Goal: Task Accomplishment & Management: Manage account settings

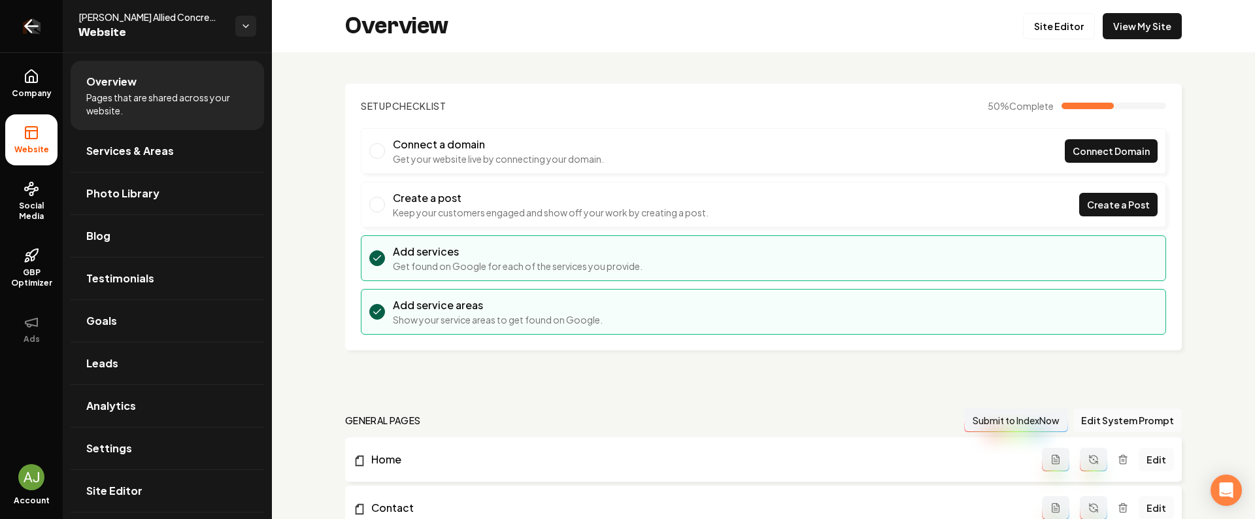
click at [35, 28] on icon "Return to dashboard" at bounding box center [31, 26] width 21 height 21
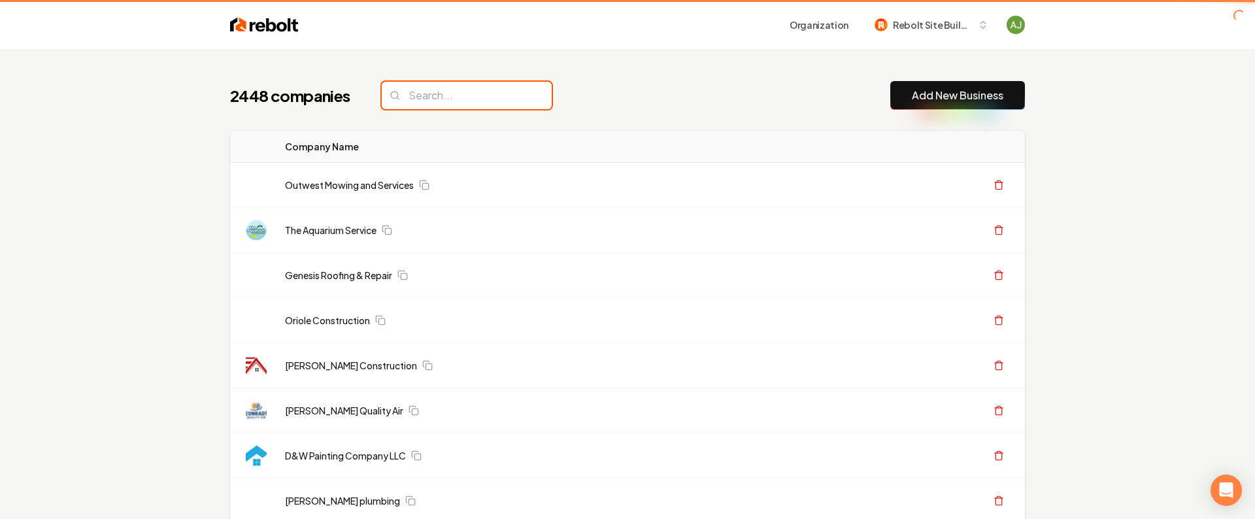
click at [450, 92] on input "search" at bounding box center [467, 95] width 170 height 27
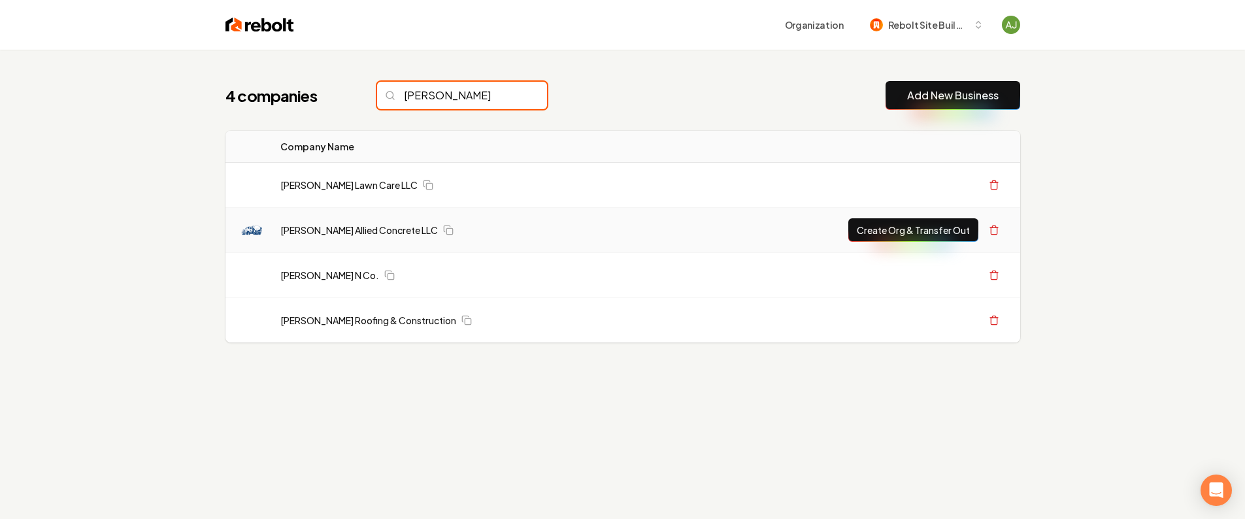
type input "jones"
click at [913, 239] on button "Create Org & Transfer Out" at bounding box center [913, 230] width 130 height 24
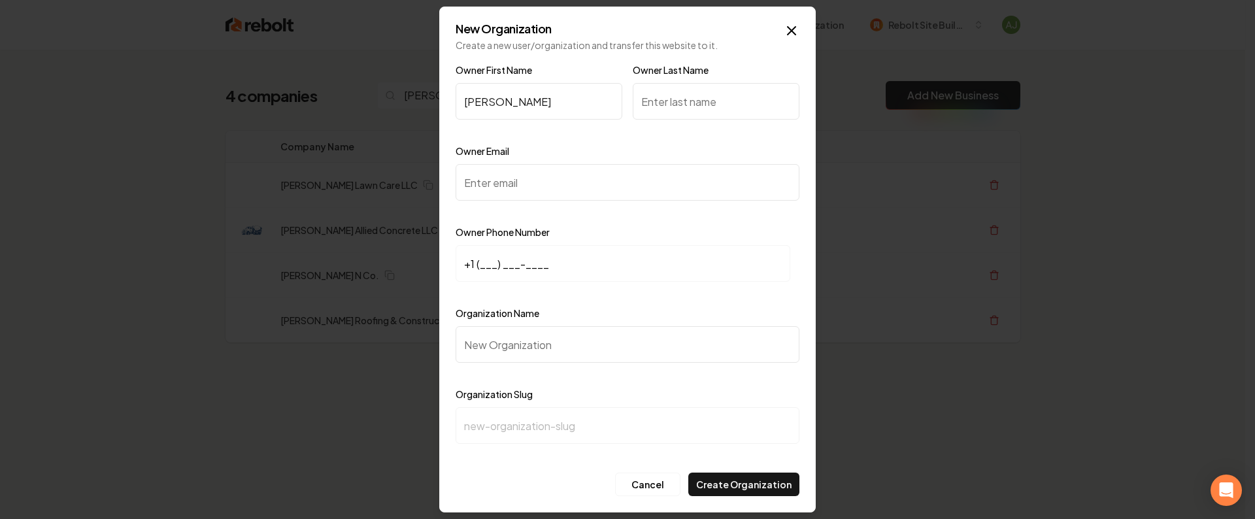
type input "Josh"
click at [690, 107] on input "Owner Last Name" at bounding box center [716, 101] width 167 height 37
type input "Jones"
click at [527, 188] on input "Owner Email" at bounding box center [628, 182] width 344 height 37
paste input "jonesalliedconcrete@gmail.com"
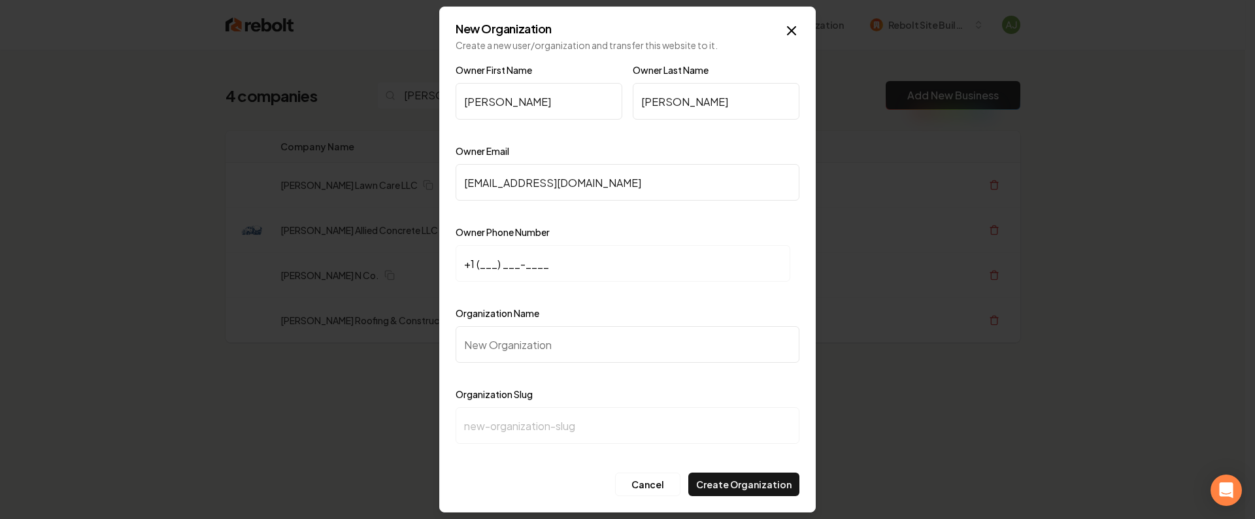
type input "jonesalliedconcrete@gmail.com"
click at [525, 264] on input "+1 (___) ___-____" at bounding box center [623, 263] width 335 height 37
paste input "863) 414-1734"
type input "+1 (863) 414-1734"
click at [526, 352] on input "Organization Name" at bounding box center [628, 344] width 344 height 37
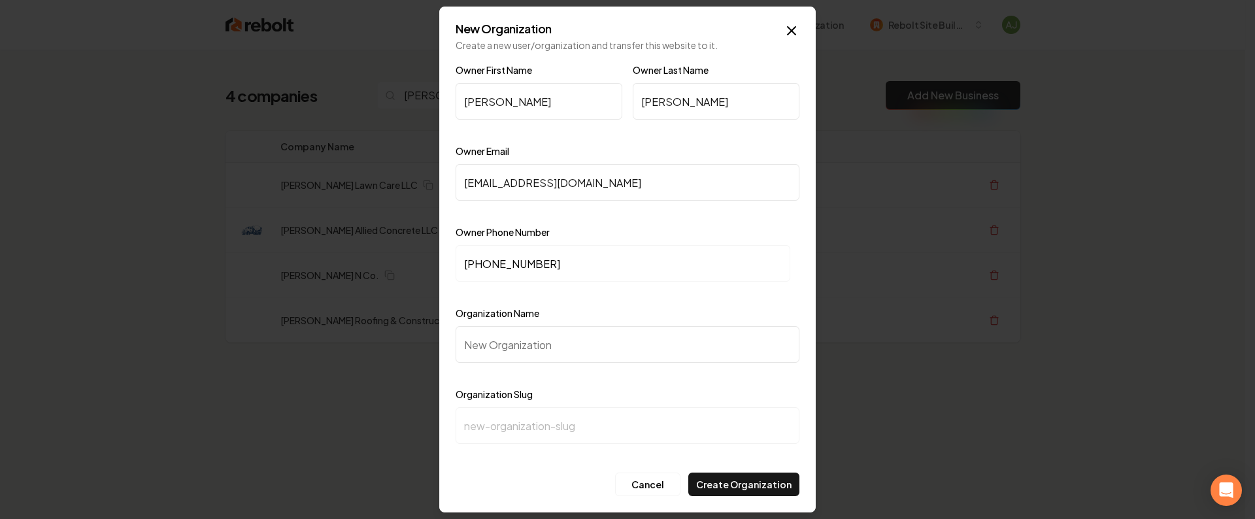
paste input "[PERSON_NAME] Allied Concrete LLC"
type input "[PERSON_NAME] Allied Concrete LLC"
type input "jones-allied-concrete-llc"
type input "[PERSON_NAME] Allied Concrete LLC"
click at [752, 480] on button "Create Organization" at bounding box center [743, 485] width 111 height 24
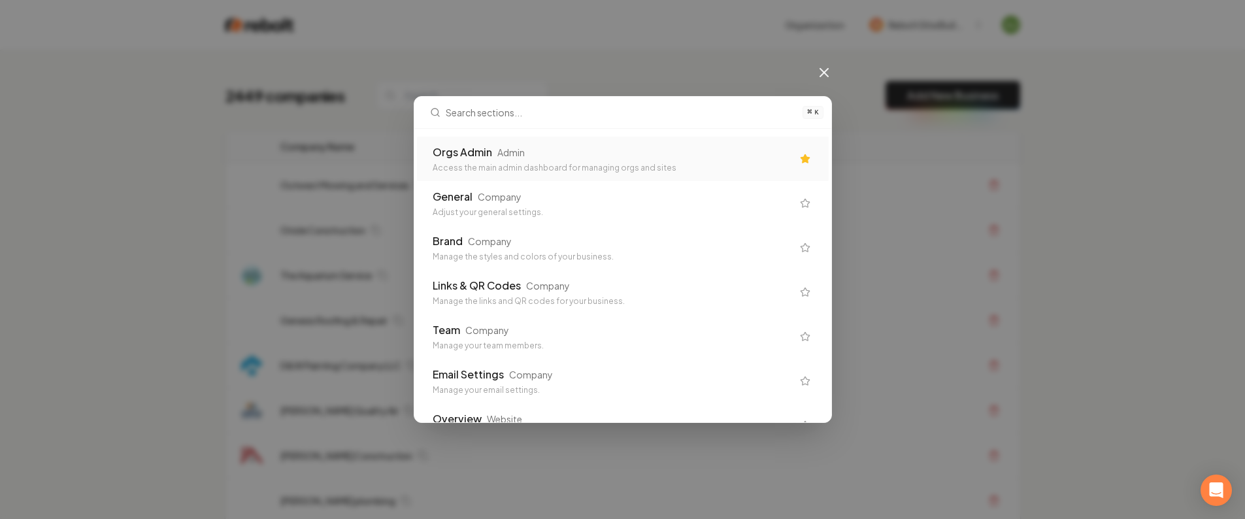
click at [492, 157] on div "Orgs Admin" at bounding box center [462, 152] width 59 height 16
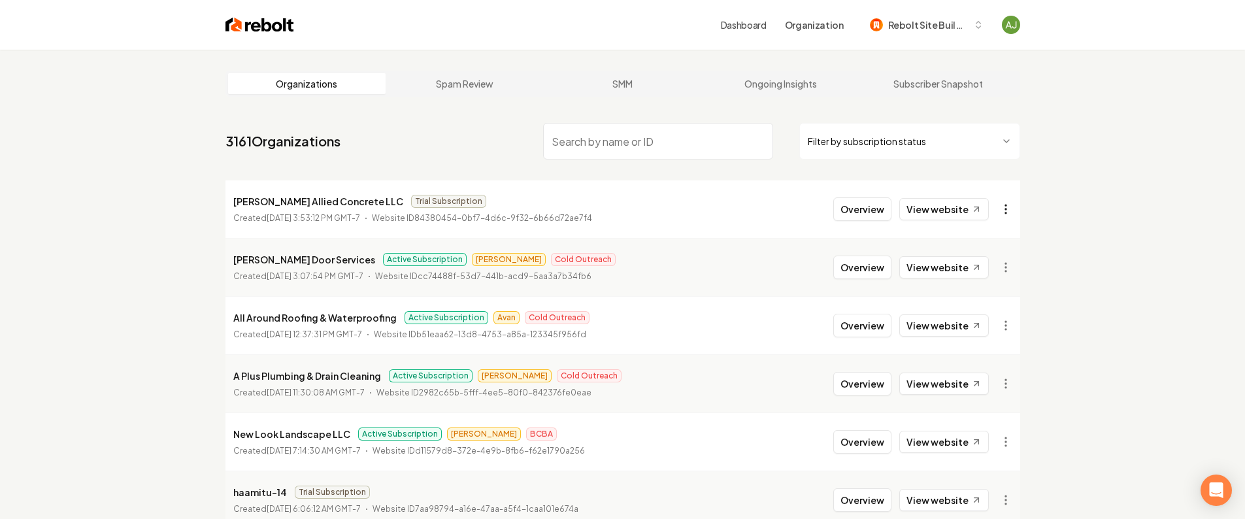
click at [1008, 210] on html "Dashboard Organization Rebolt Site Builder Organizations Spam Review SMM Ongoin…" at bounding box center [622, 259] width 1245 height 519
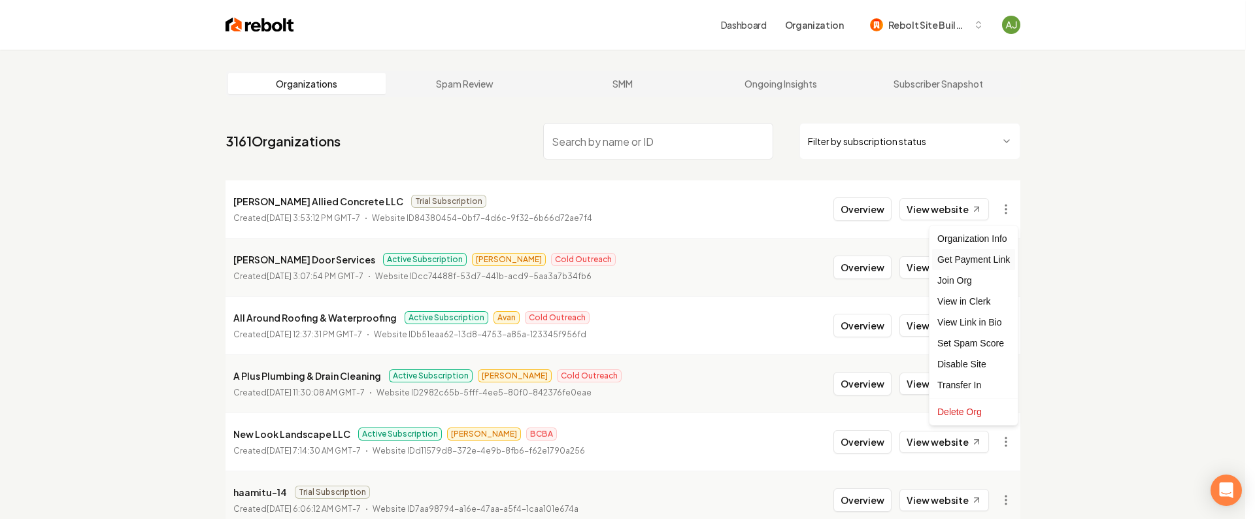
click at [977, 258] on div "Get Payment Link" at bounding box center [973, 259] width 83 height 21
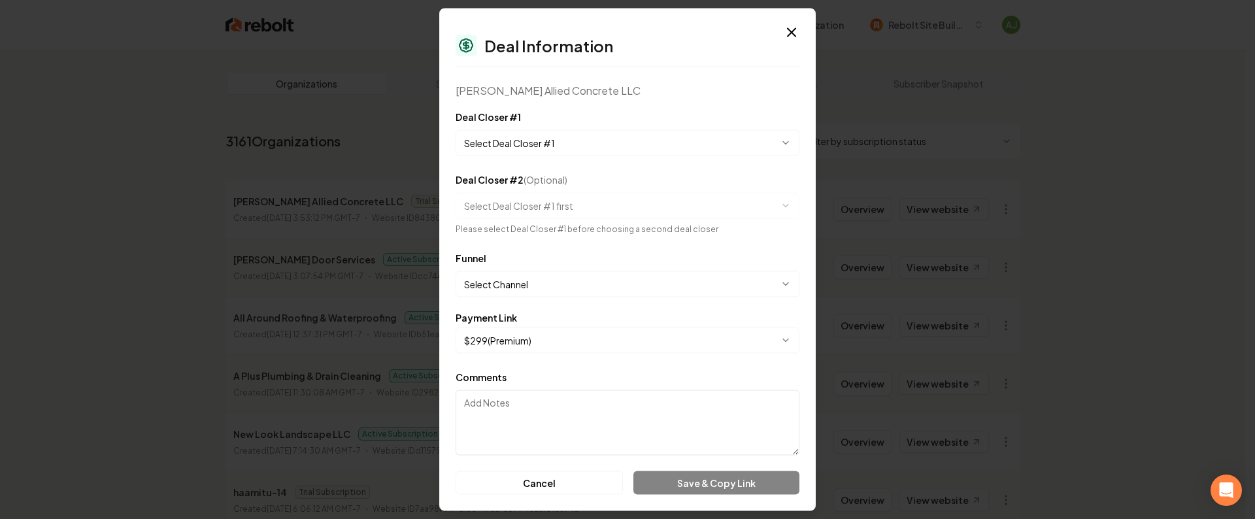
click at [587, 144] on body "Dashboard Organization Rebolt Site Builder Organizations Spam Review SMM Ongoin…" at bounding box center [622, 259] width 1245 height 519
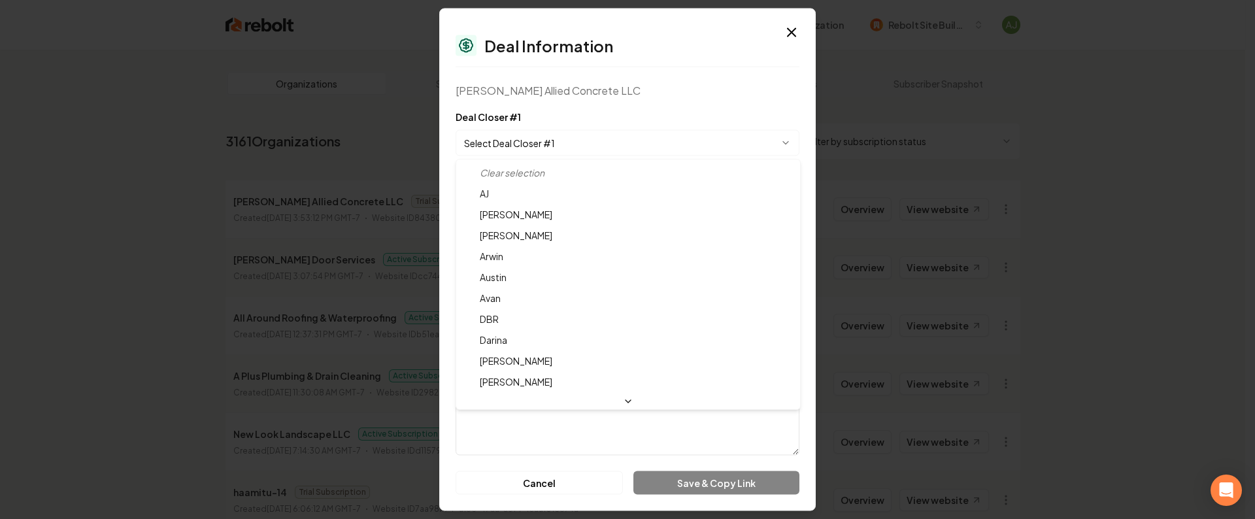
select select "**********"
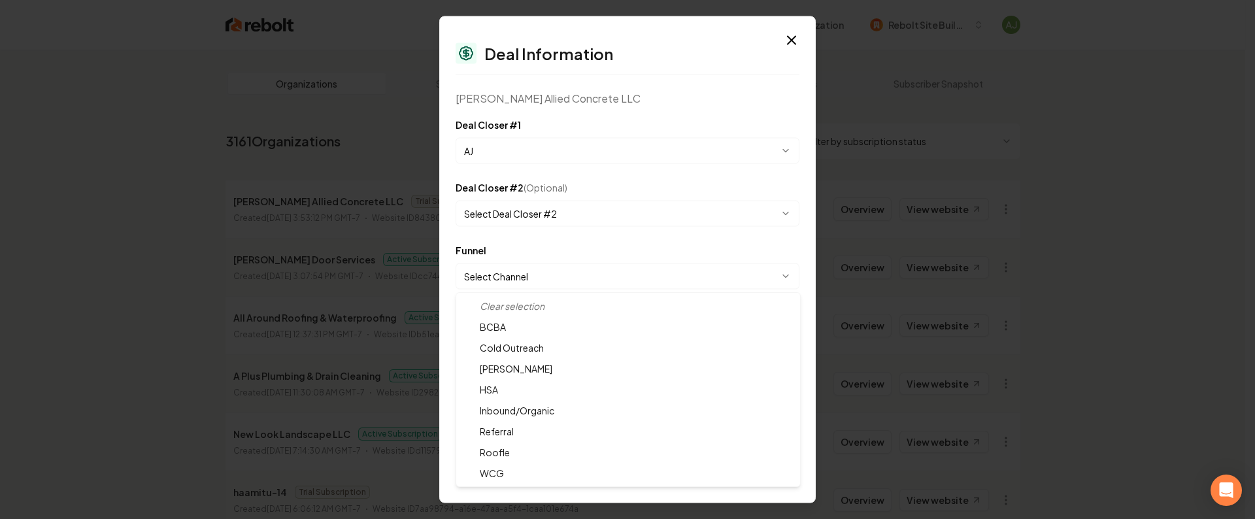
click at [533, 277] on body "Dashboard Organization Rebolt Site Builder Organizations Spam Review SMM Ongoin…" at bounding box center [622, 259] width 1245 height 519
select select "**********"
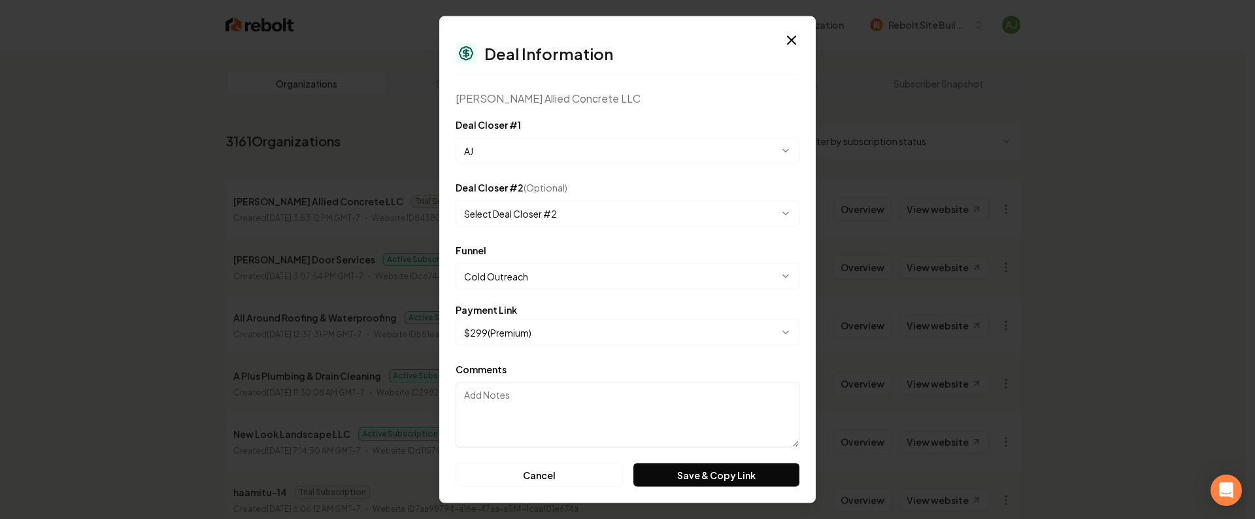
click at [739, 475] on button "Save & Copy Link" at bounding box center [716, 475] width 166 height 24
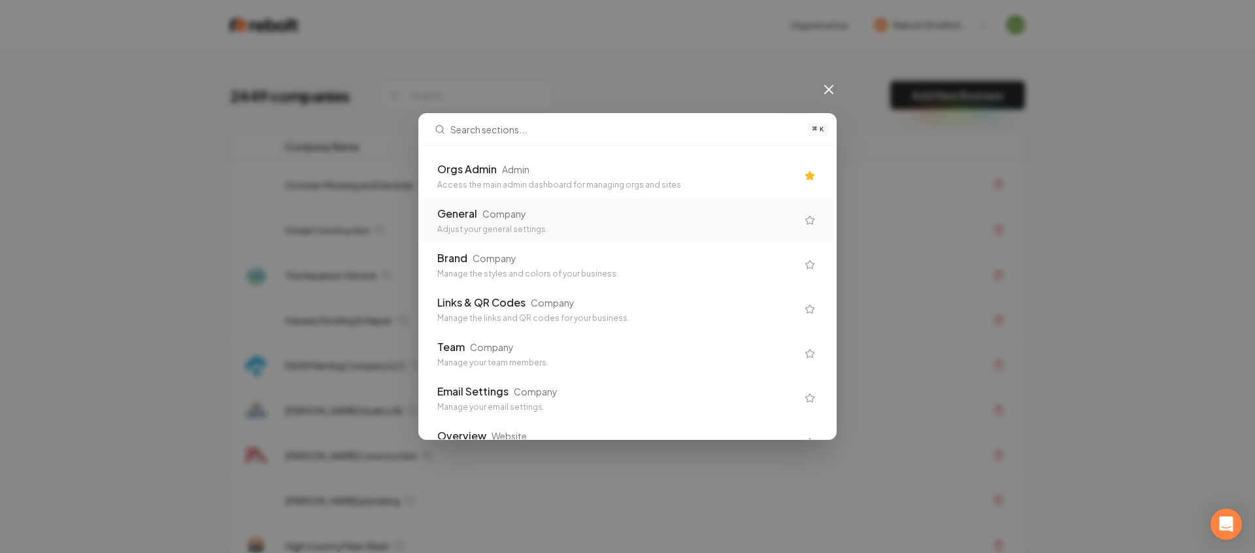
click at [490, 173] on div "Orgs Admin" at bounding box center [466, 169] width 59 height 16
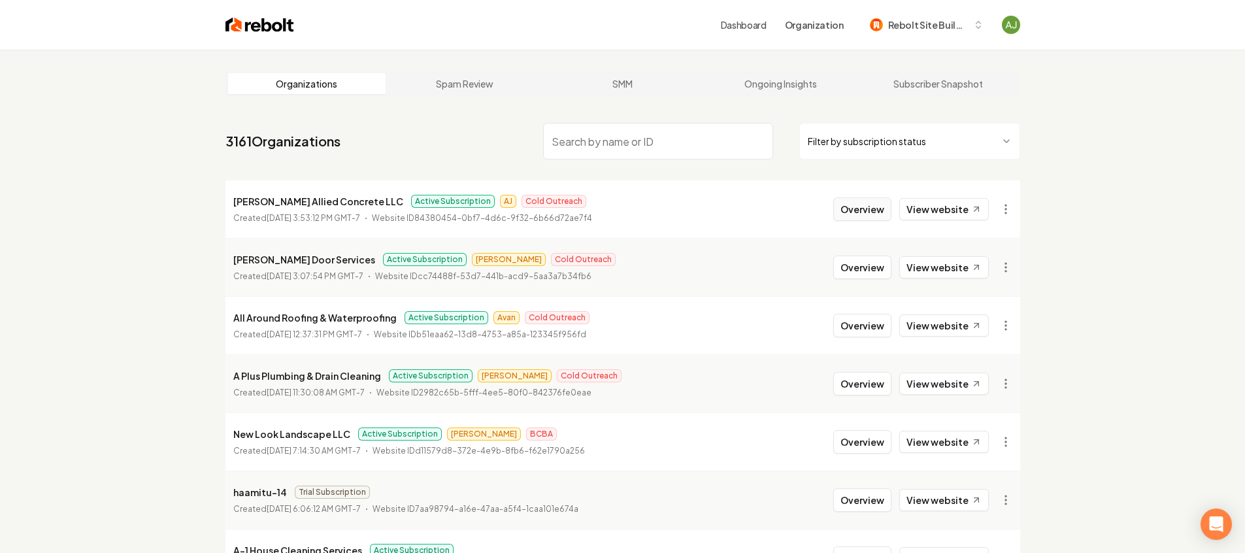
click at [879, 212] on button "Overview" at bounding box center [862, 209] width 58 height 24
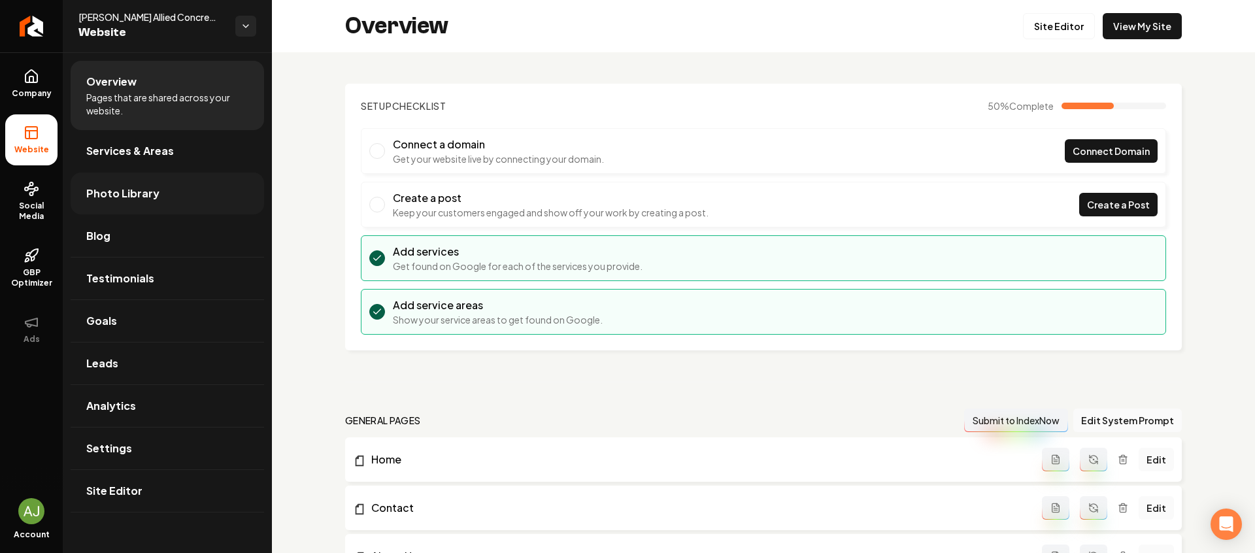
click at [105, 181] on link "Photo Library" at bounding box center [167, 194] width 193 height 42
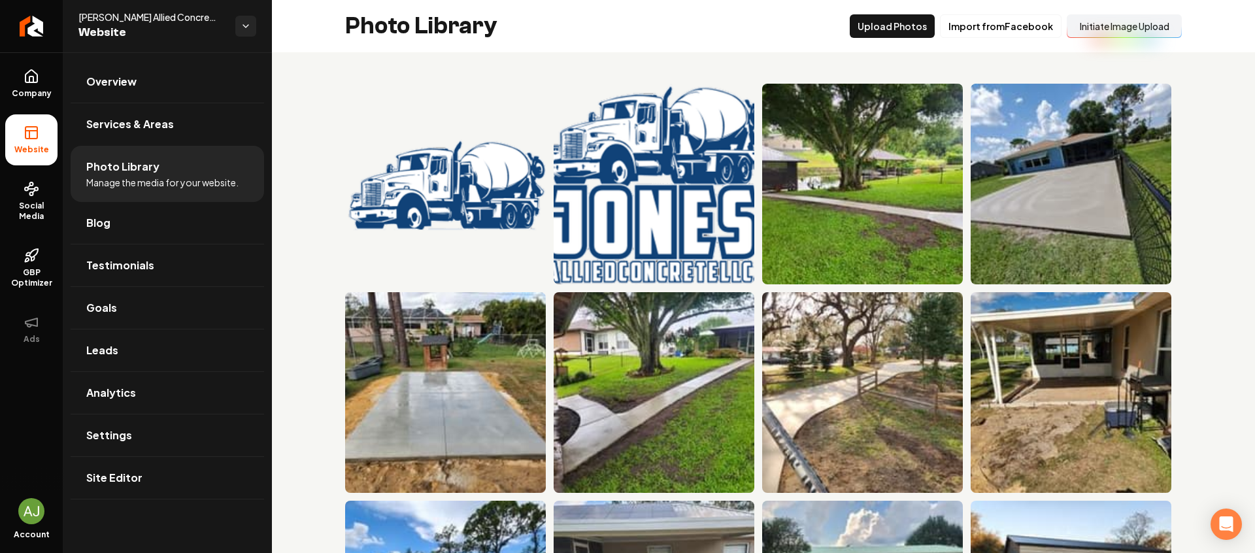
click at [1126, 24] on button "Initiate Image Upload" at bounding box center [1124, 26] width 115 height 24
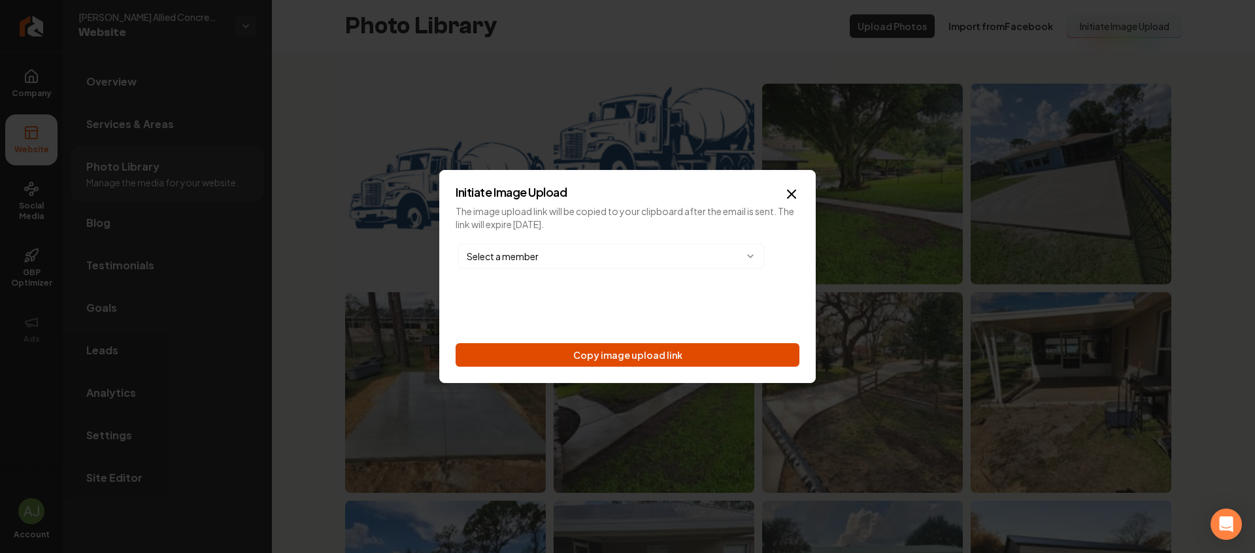
click at [682, 357] on button "Copy image upload link" at bounding box center [628, 355] width 344 height 24
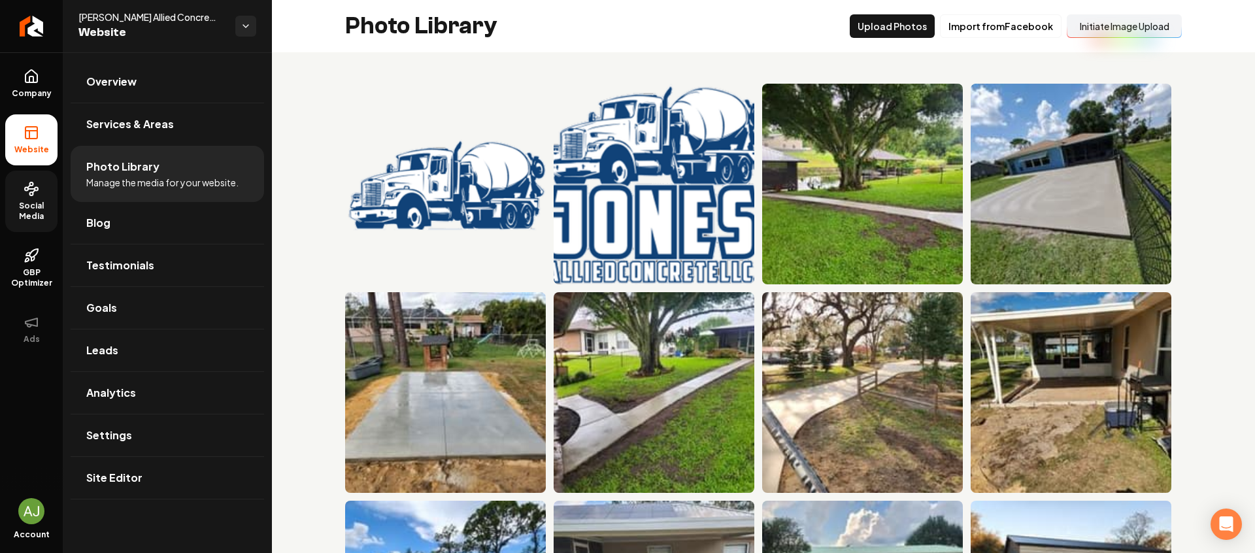
click at [35, 198] on link "Social Media" at bounding box center [31, 201] width 52 height 61
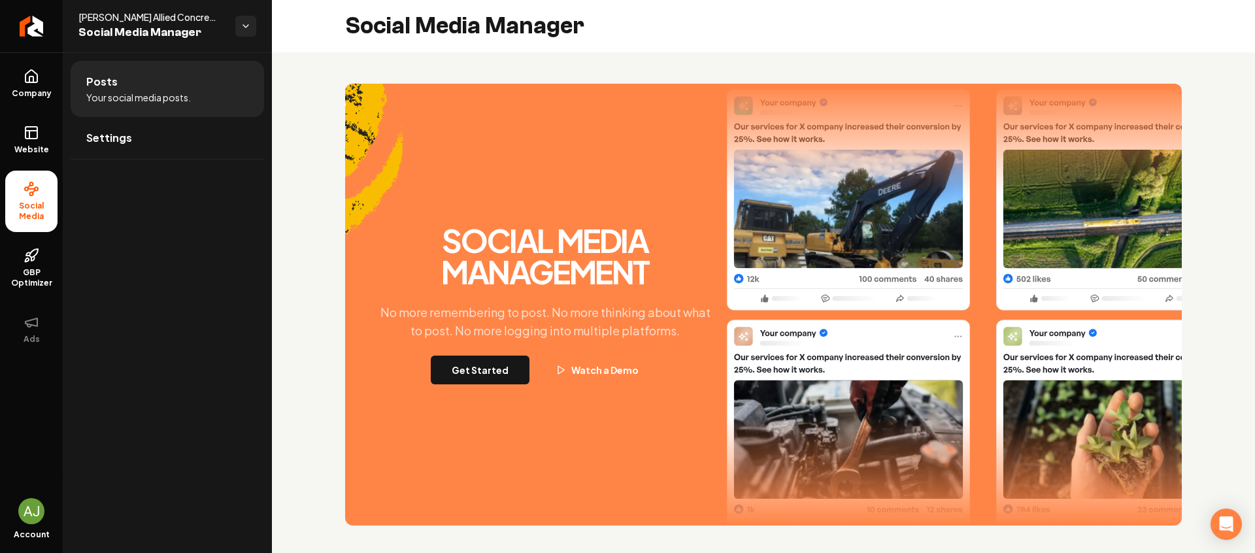
click at [454, 387] on div "Social Media Management No more remembering to post. No more thinking about wha…" at bounding box center [763, 305] width 837 height 442
click at [458, 381] on button "Get Started" at bounding box center [480, 370] width 99 height 29
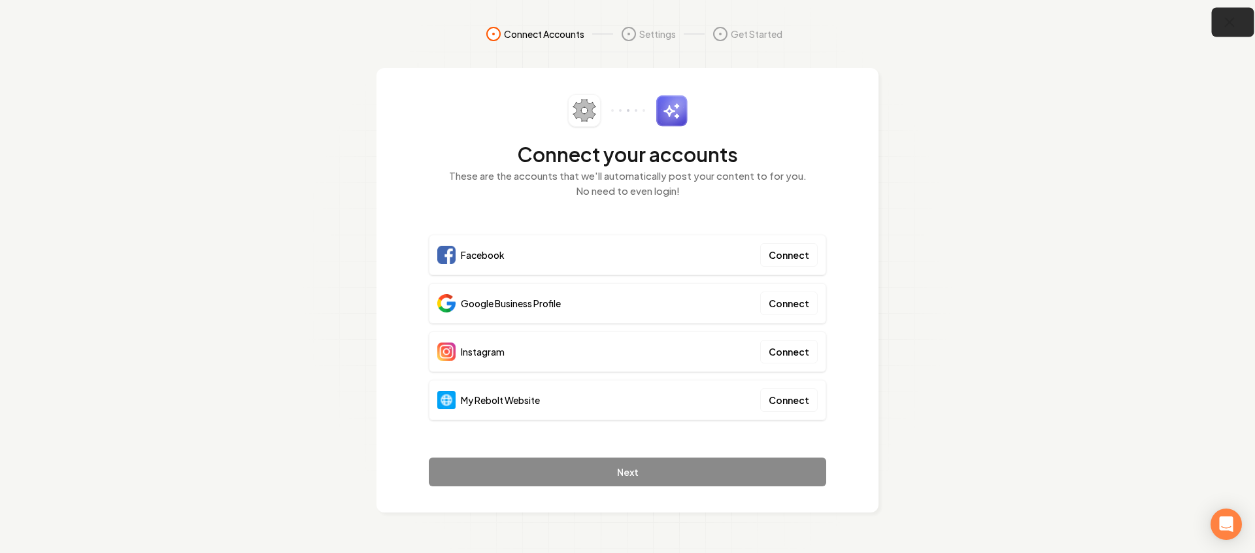
click at [1234, 25] on icon "button" at bounding box center [1230, 22] width 8 height 8
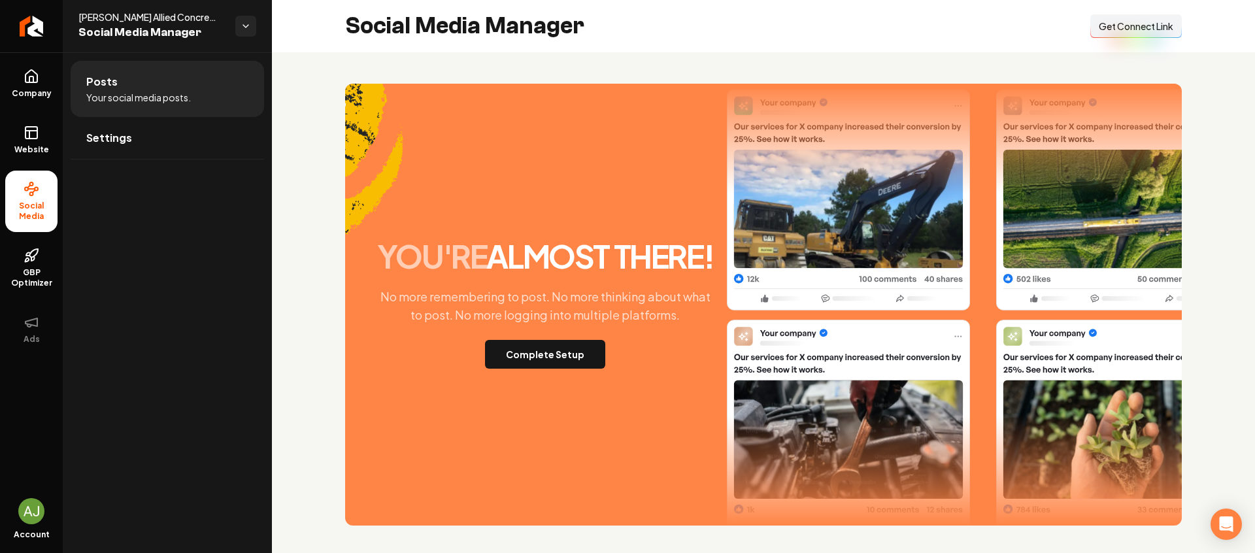
click at [1164, 28] on button "Connect Link Get Connect Link" at bounding box center [1136, 26] width 92 height 24
click at [37, 92] on span "Company" at bounding box center [32, 93] width 50 height 10
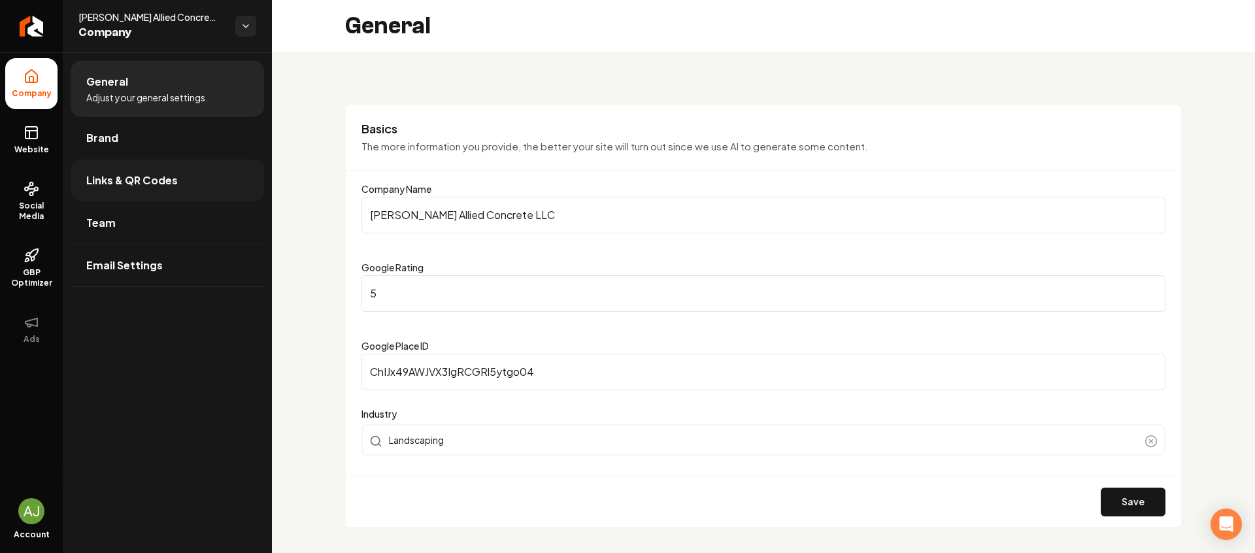
click at [135, 185] on span "Links & QR Codes" at bounding box center [132, 181] width 92 height 16
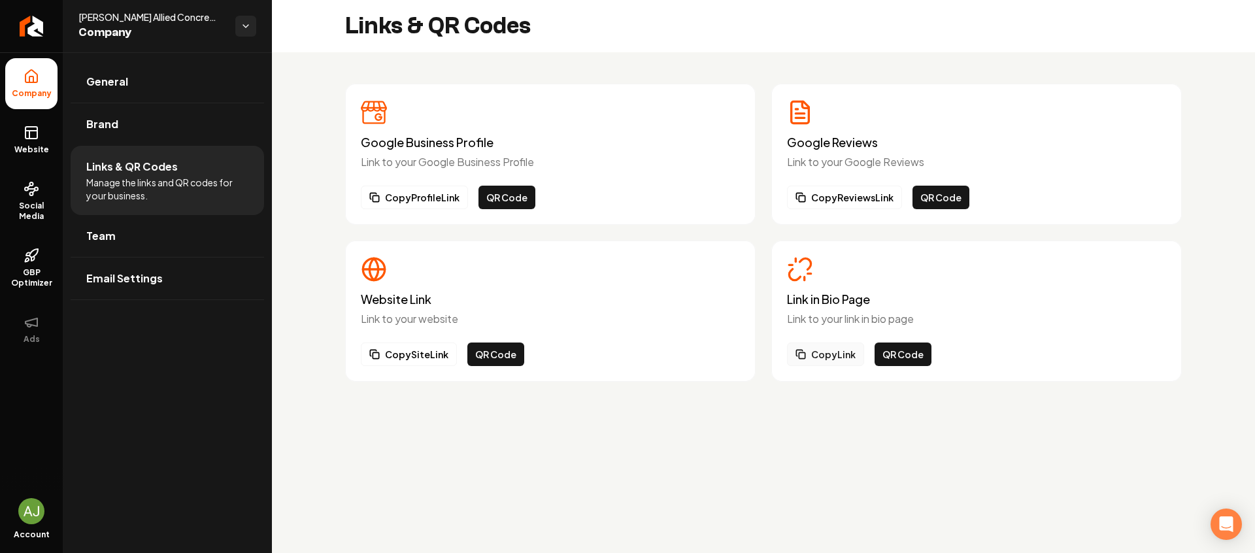
click at [832, 348] on button "Copy Link" at bounding box center [825, 355] width 77 height 24
click at [26, 70] on icon at bounding box center [32, 77] width 16 height 16
click at [39, 83] on li "Company" at bounding box center [31, 83] width 52 height 51
